Goal: Register for event/course

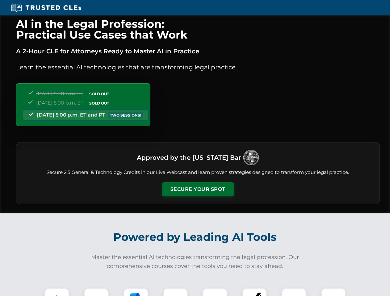
click at [198, 189] on button "Secure Your Spot" at bounding box center [198, 189] width 72 height 14
click at [57, 292] on img at bounding box center [57, 301] width 18 height 18
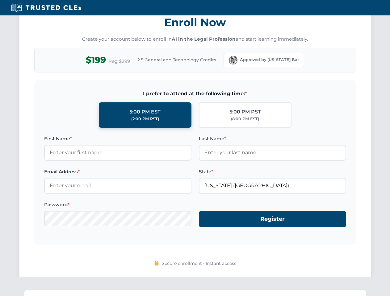
scroll to position [606, 0]
